Goal: Check status: Check status

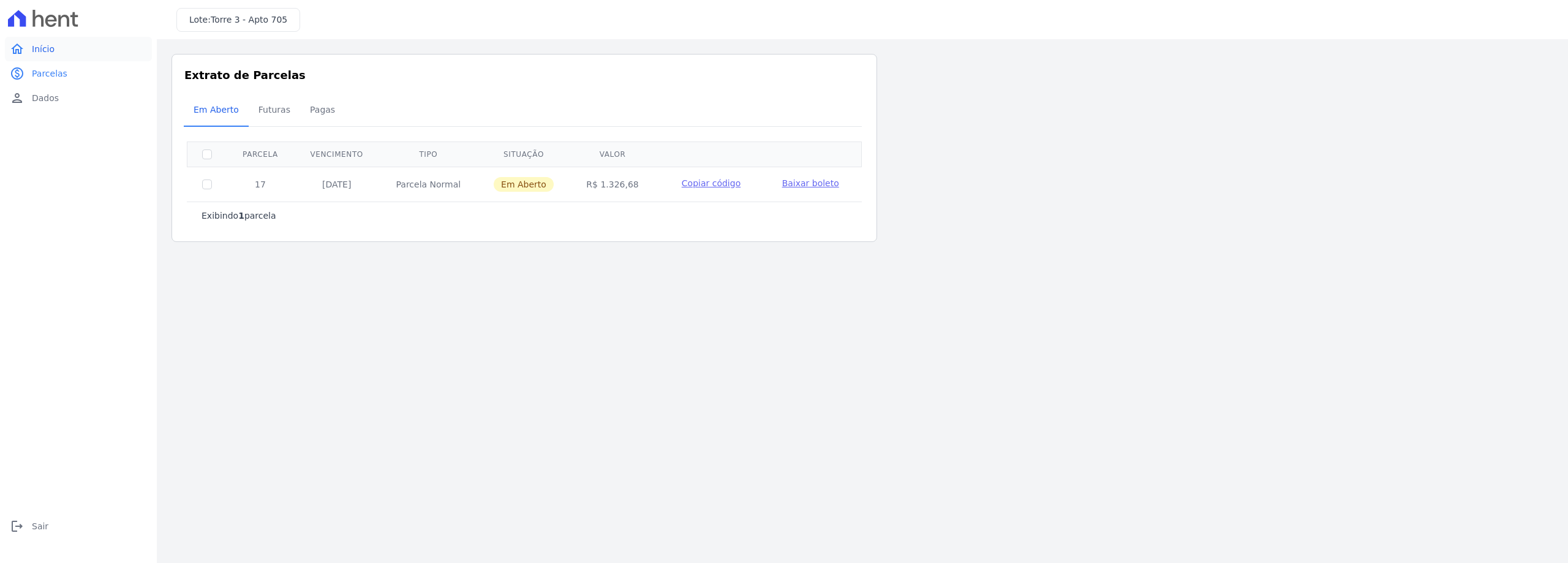
click at [56, 47] on link "home Início" at bounding box center [78, 48] width 147 height 24
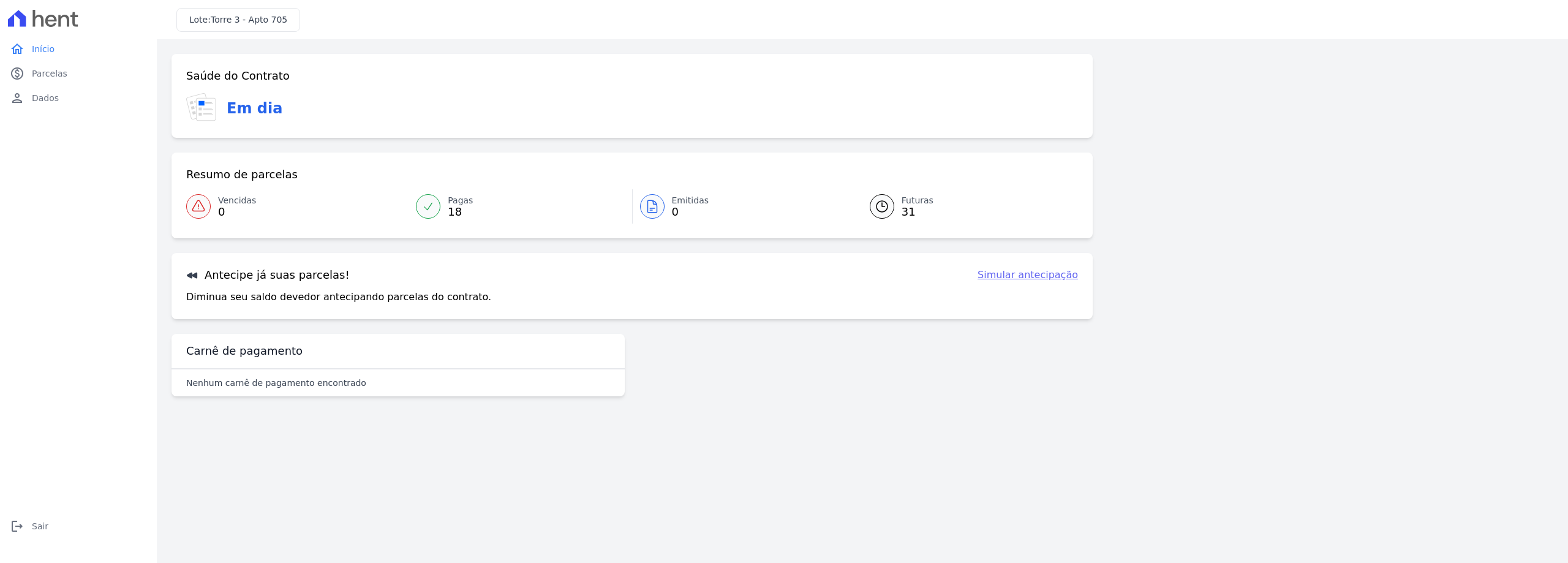
click at [1271, 87] on div "Saúde do Contrato Em dia Resumo de parcelas Vencidas 0 Pagas 18 Emitidas 0 Futu…" at bounding box center [862, 230] width 1382 height 352
click at [908, 201] on span "Futuras" at bounding box center [918, 200] width 32 height 13
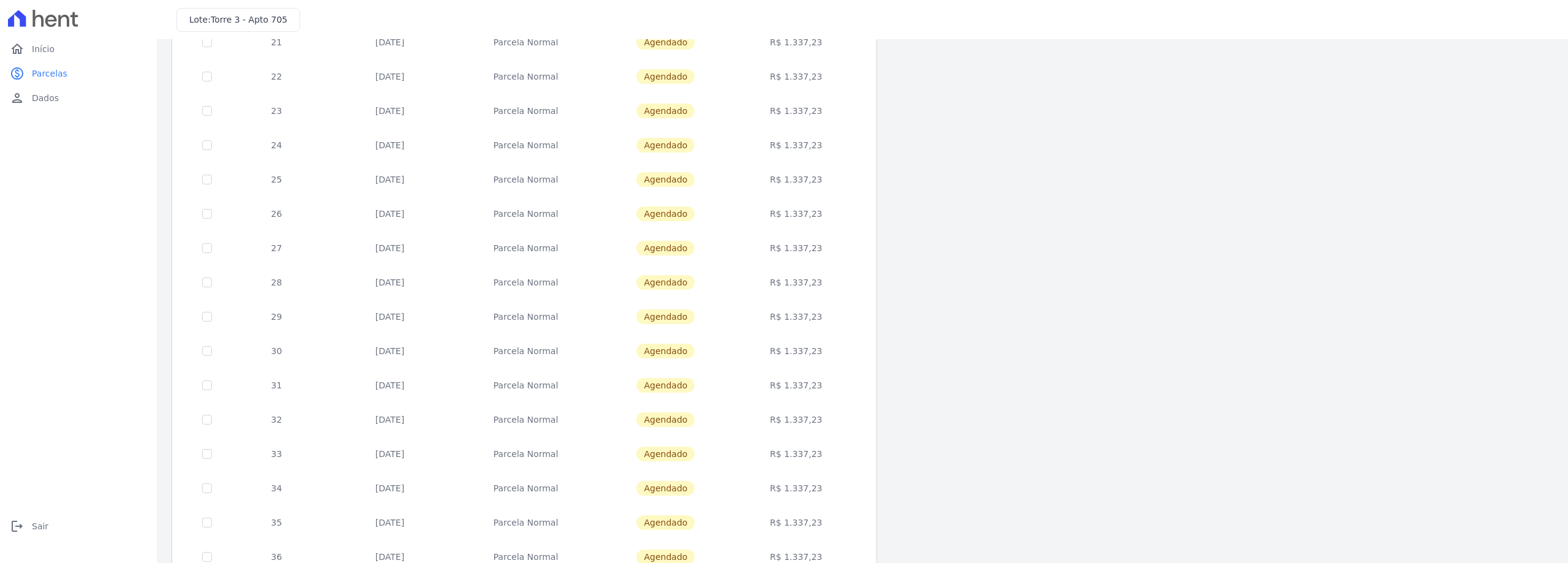
scroll to position [361, 0]
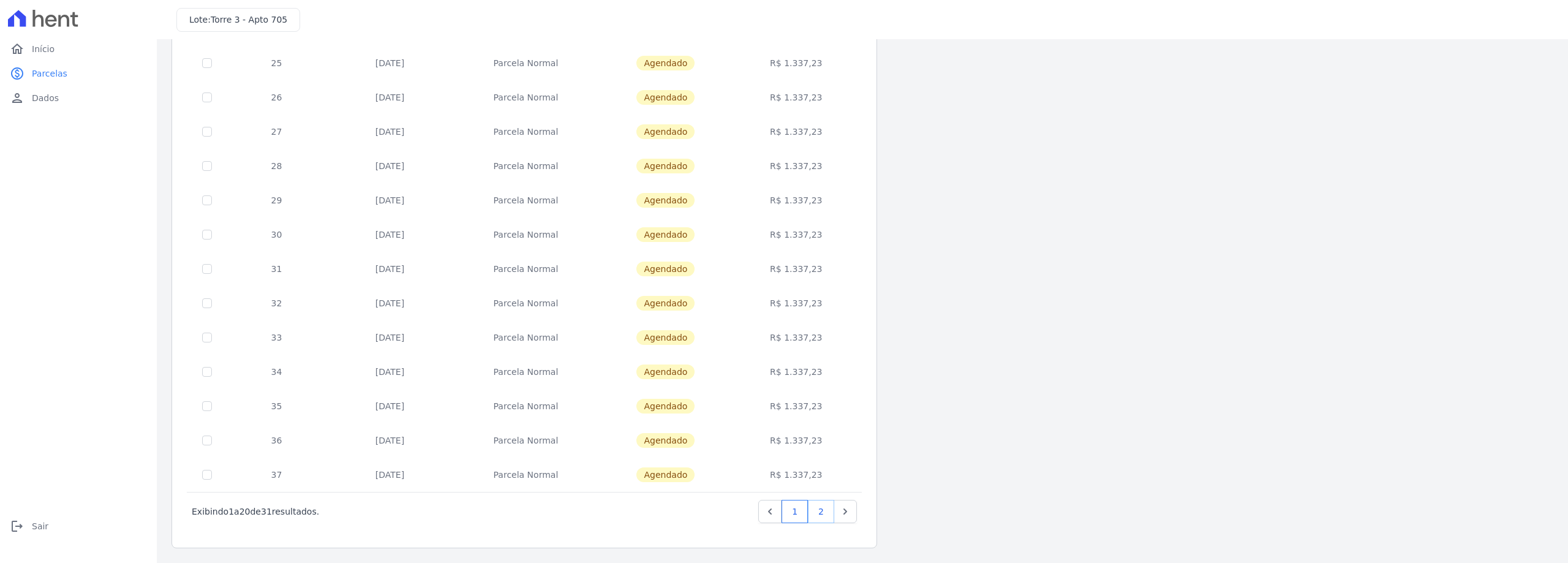
click at [827, 514] on link "2" at bounding box center [821, 512] width 26 height 23
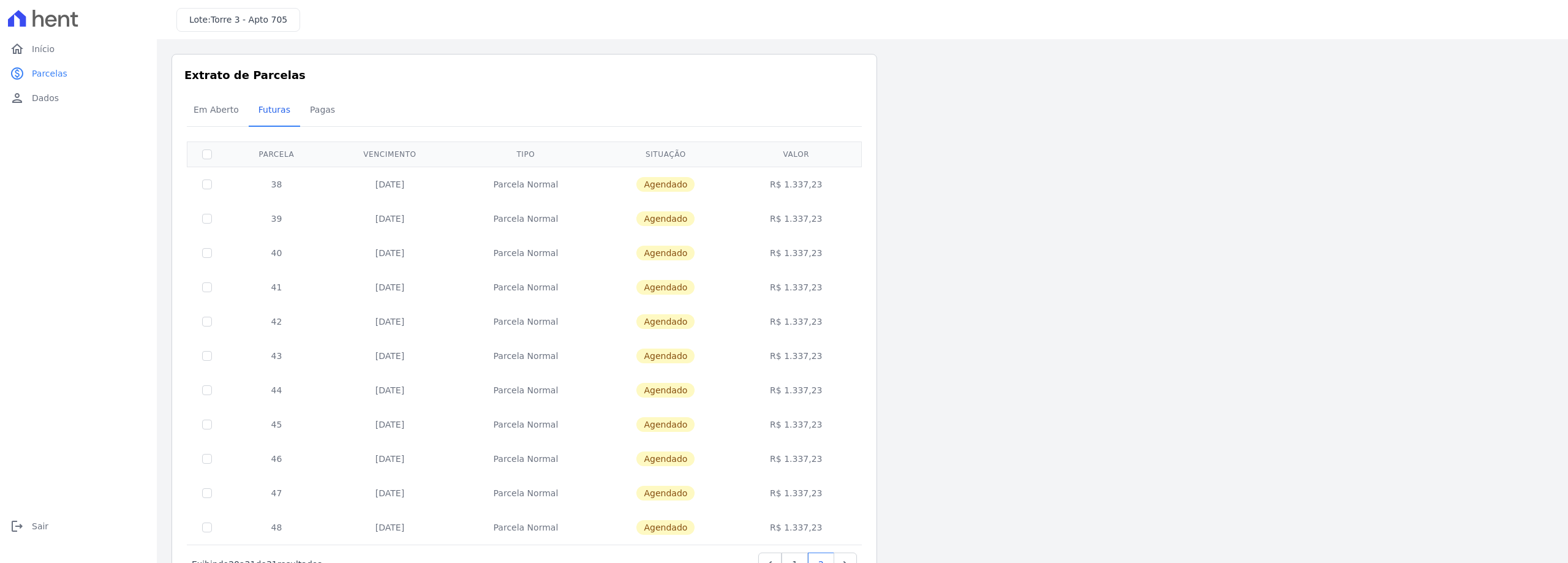
scroll to position [52, 0]
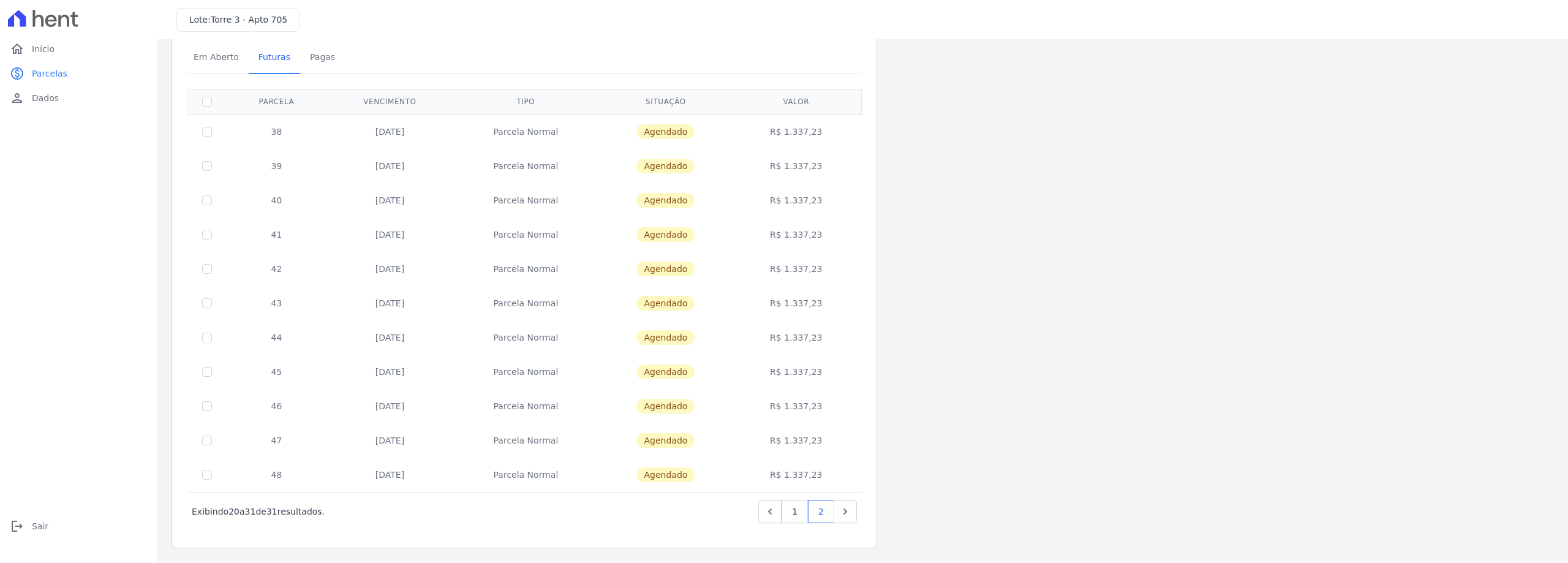
click at [1017, 362] on div "Listagem de parcelas Baixar PDF Extrato de Parcelas Em [GEOGRAPHIC_DATA] Futura…" at bounding box center [862, 274] width 1382 height 547
